Goal: Find specific page/section: Find specific page/section

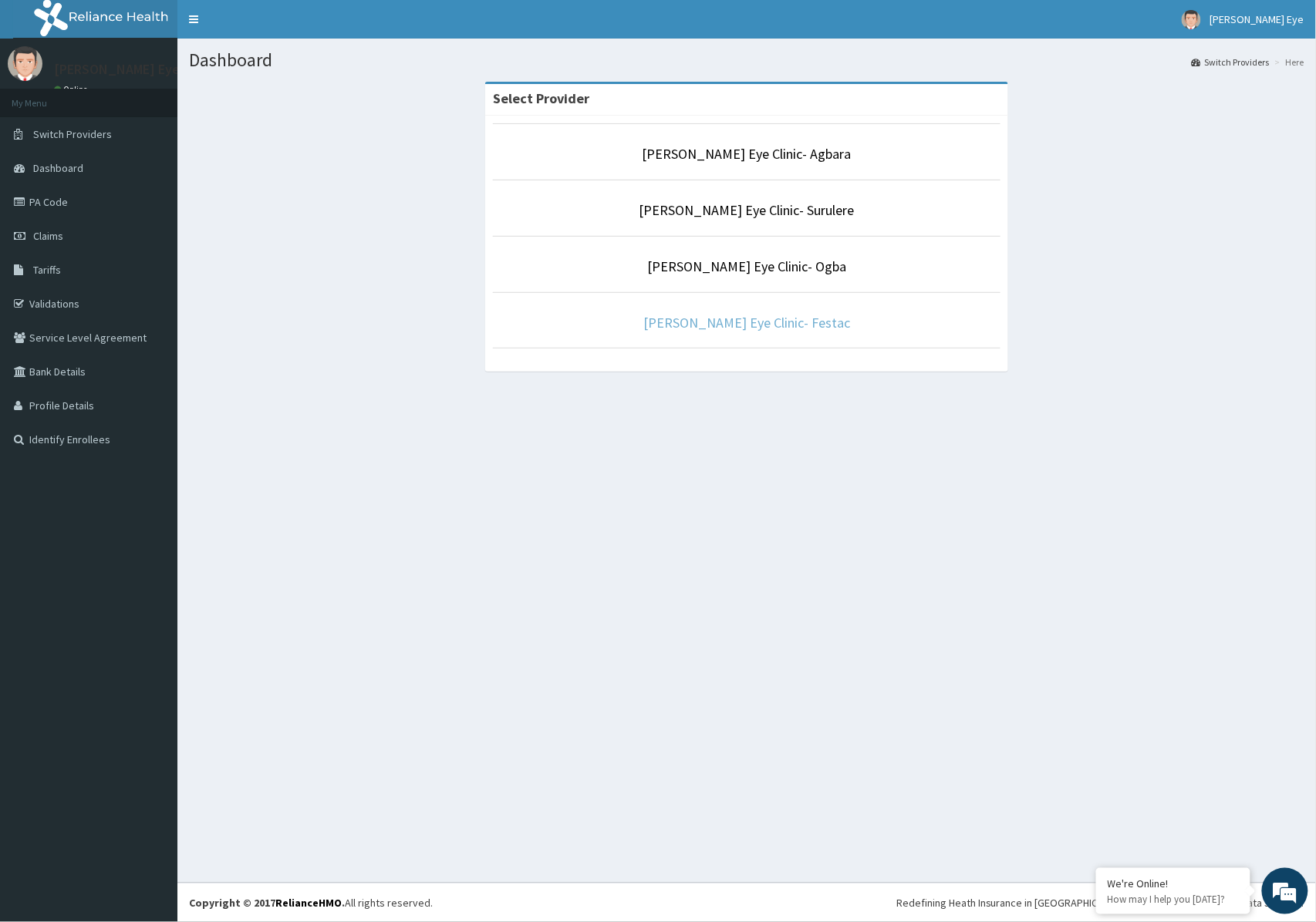
click at [757, 327] on link "[PERSON_NAME] Eye Clinic- Festac" at bounding box center [746, 323] width 207 height 18
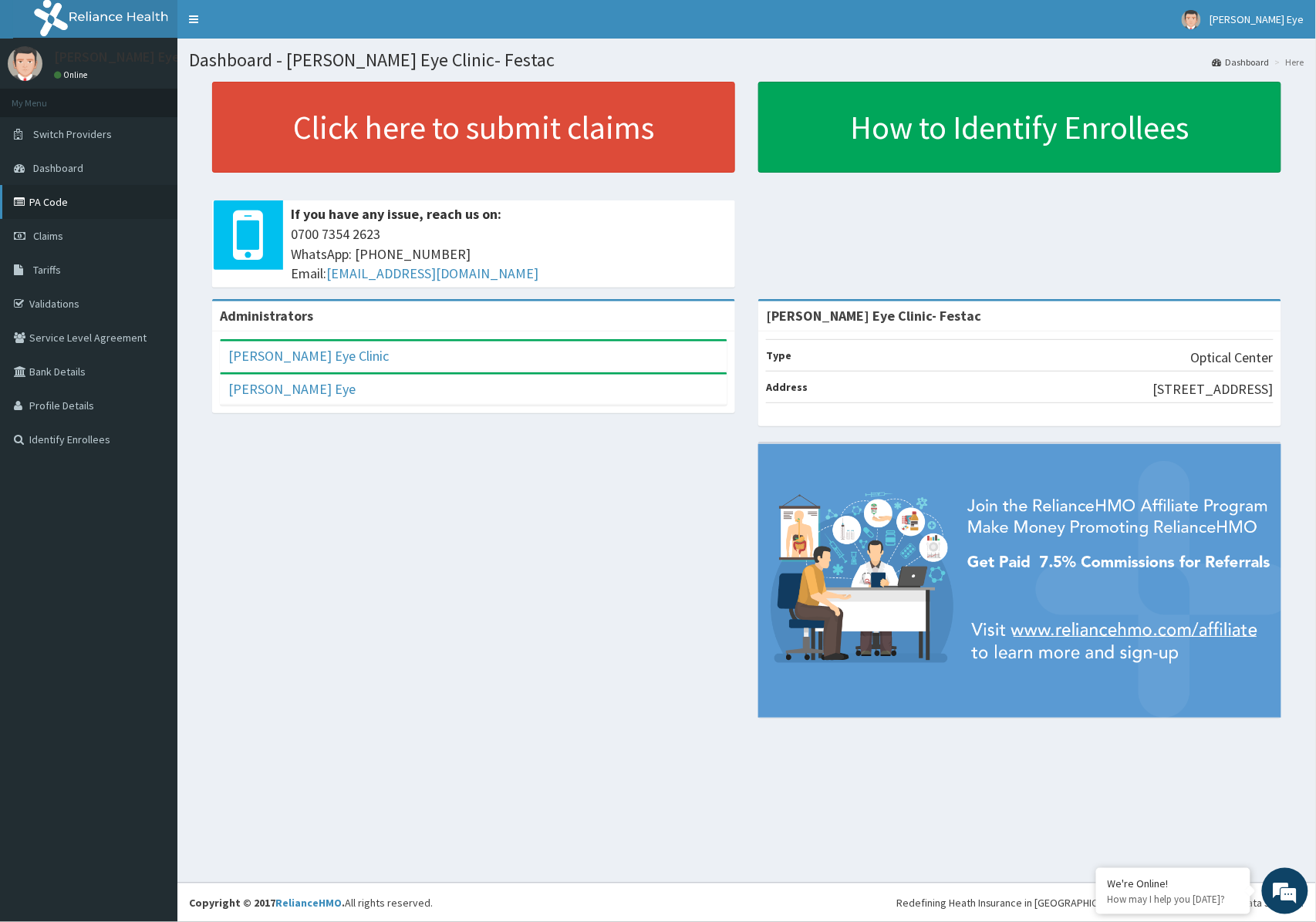
click at [69, 205] on link "PA Code" at bounding box center [88, 202] width 177 height 34
